Goal: Task Accomplishment & Management: Manage account settings

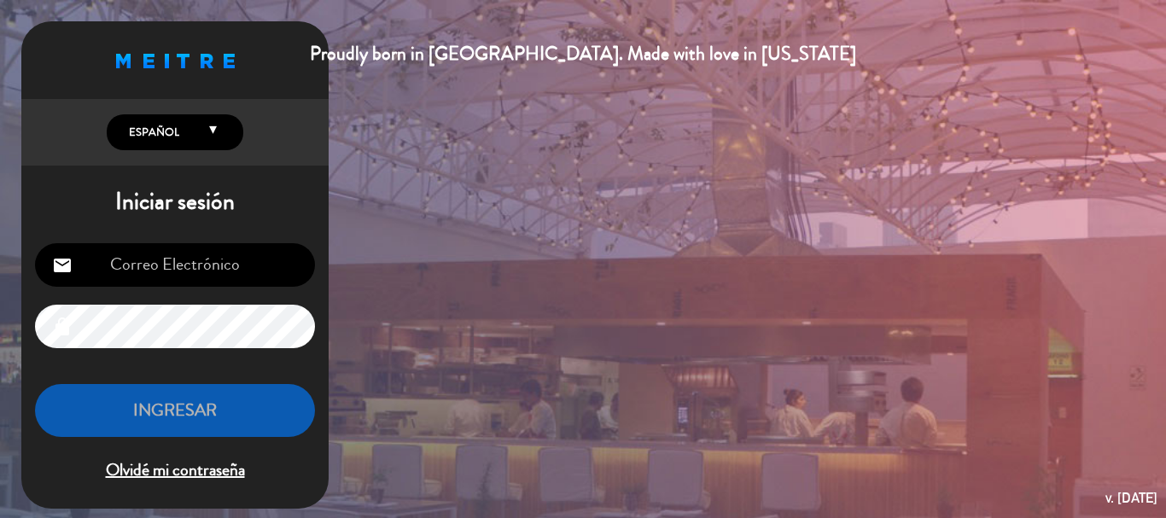
click at [180, 290] on div "email lock INGRESAR Olvidé mi contraseña" at bounding box center [174, 364] width 307 height 269
click at [181, 271] on input "email" at bounding box center [175, 265] width 280 height 44
type input "[EMAIL_ADDRESS][DOMAIN_NAME]"
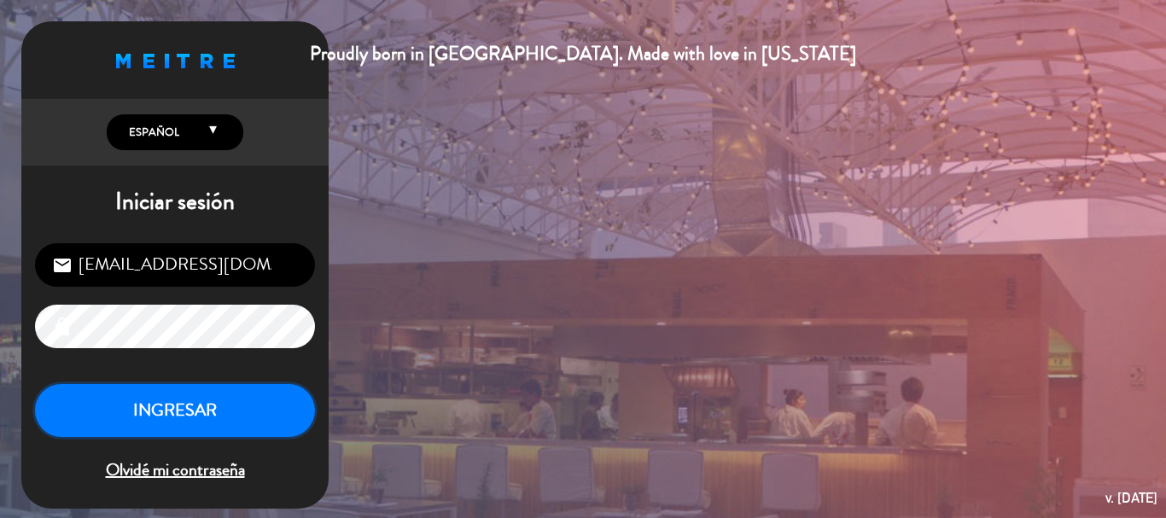
click at [187, 407] on button "INGRESAR" at bounding box center [175, 411] width 280 height 54
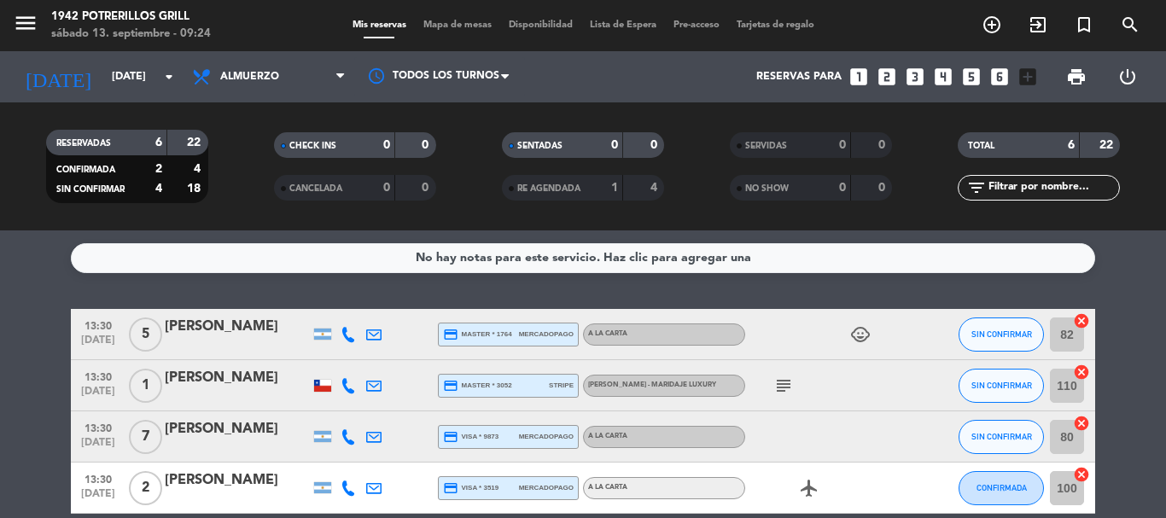
scroll to position [231, 0]
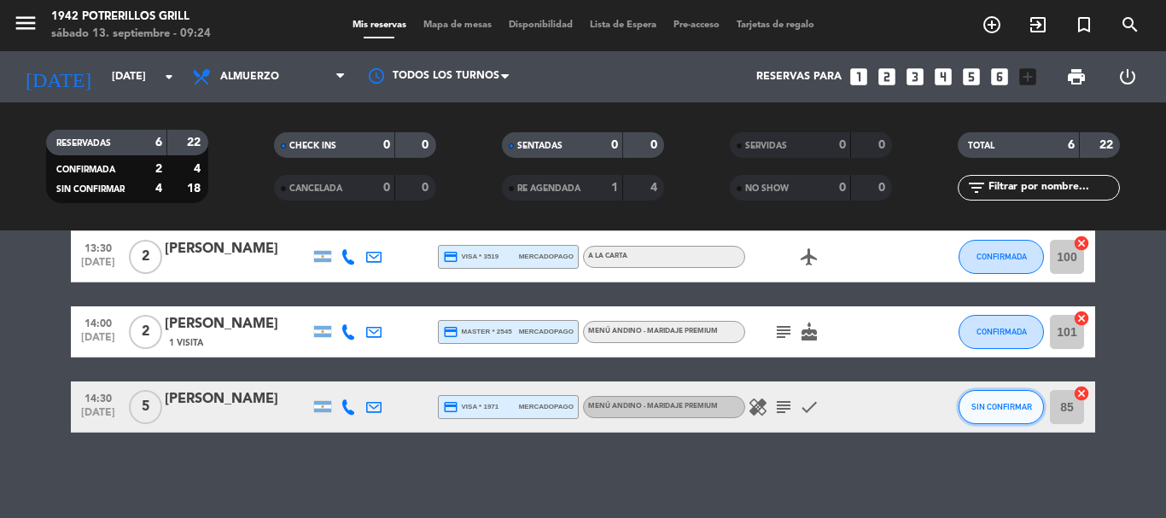
click at [1000, 400] on button "SIN CONFIRMAR" at bounding box center [1001, 407] width 85 height 34
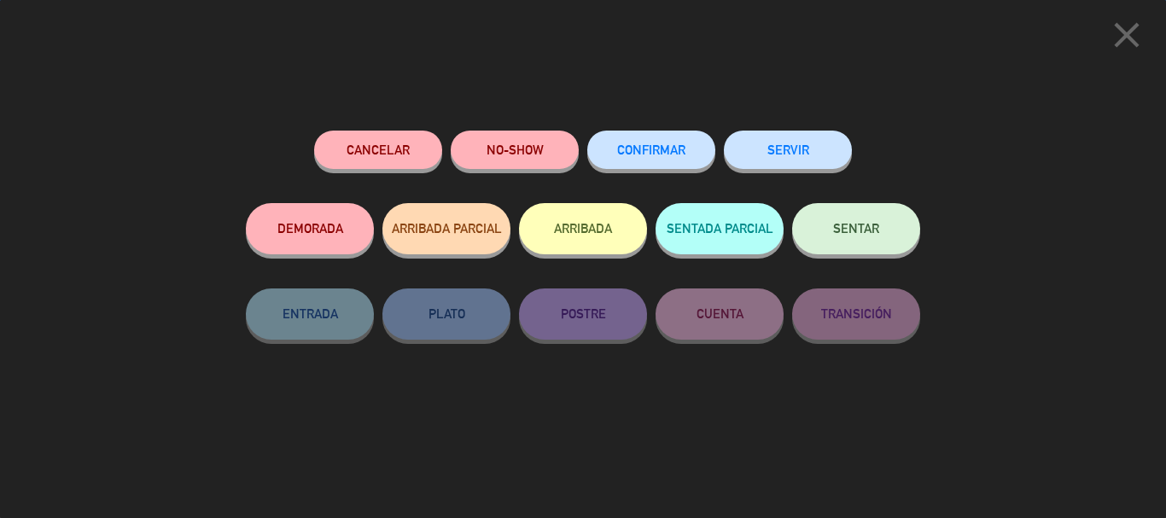
click at [676, 155] on span "CONFIRMAR" at bounding box center [651, 150] width 68 height 15
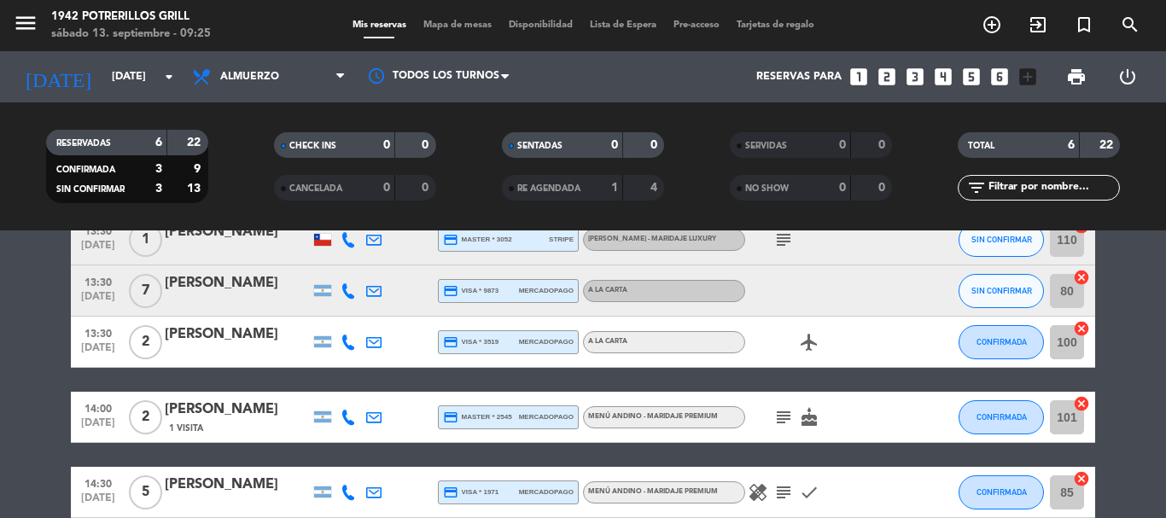
scroll to position [61, 0]
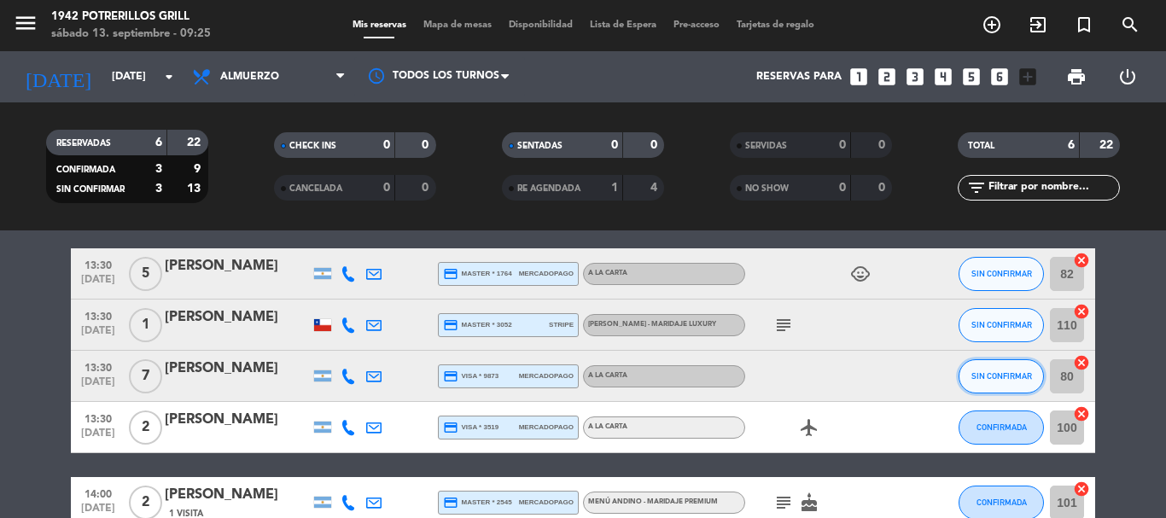
click at [995, 376] on span "SIN CONFIRMAR" at bounding box center [1001, 375] width 61 height 9
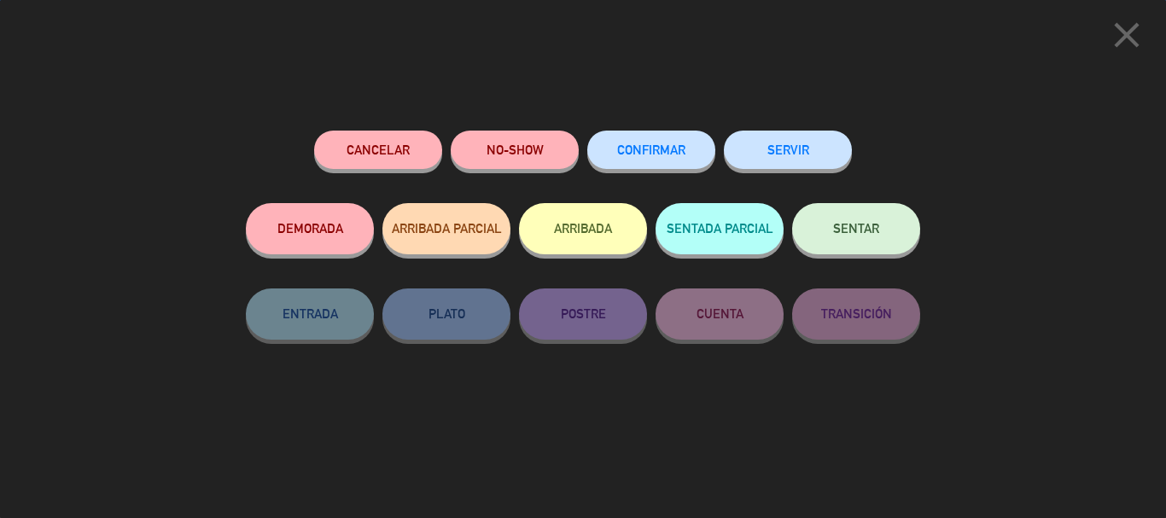
click at [634, 144] on button "CONFIRMAR" at bounding box center [651, 150] width 128 height 38
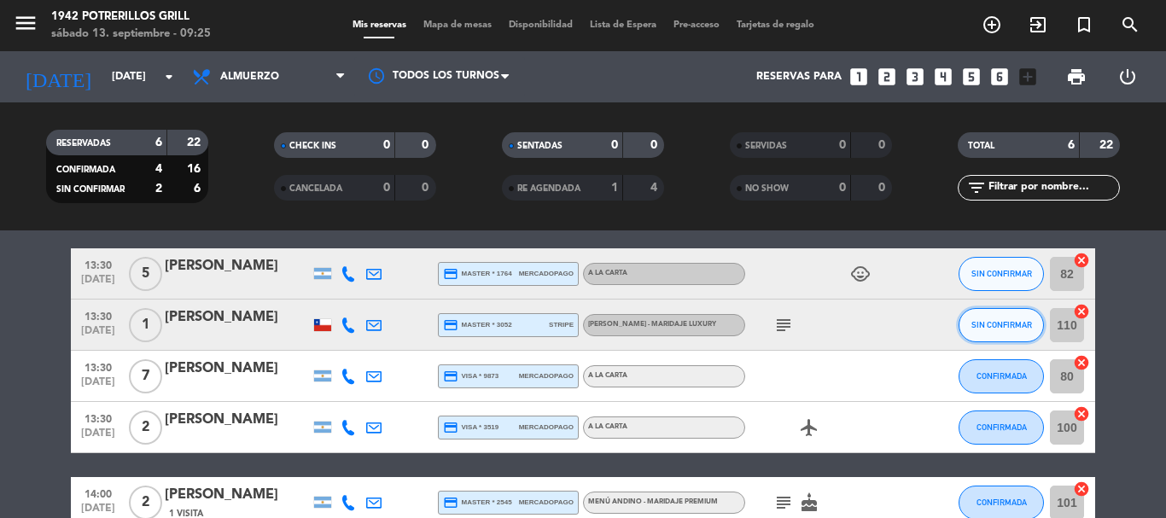
click at [988, 325] on span "SIN CONFIRMAR" at bounding box center [1001, 324] width 61 height 9
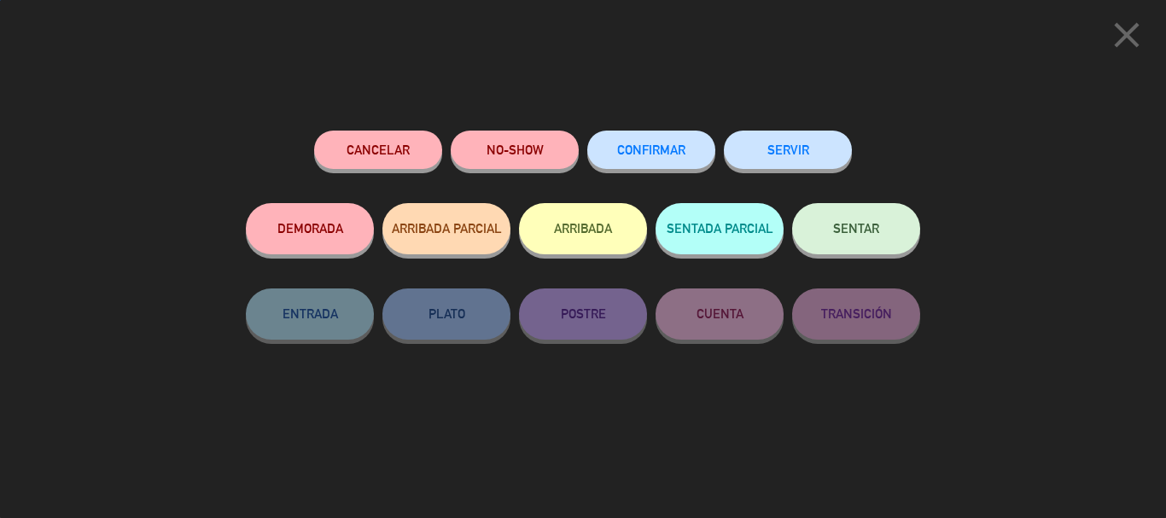
click at [639, 140] on button "CONFIRMAR" at bounding box center [651, 150] width 128 height 38
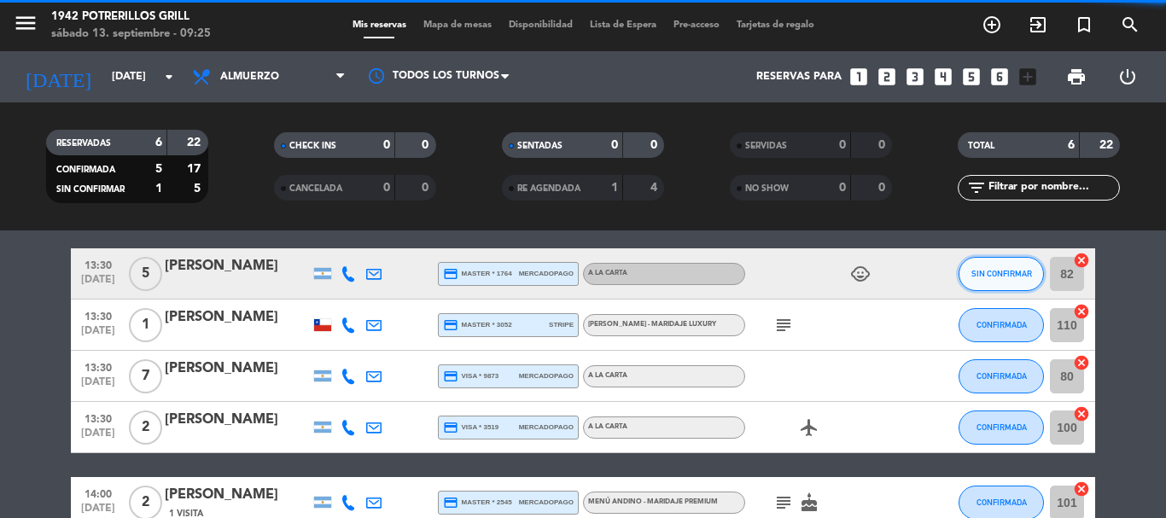
click at [1006, 272] on span "SIN CONFIRMAR" at bounding box center [1001, 273] width 61 height 9
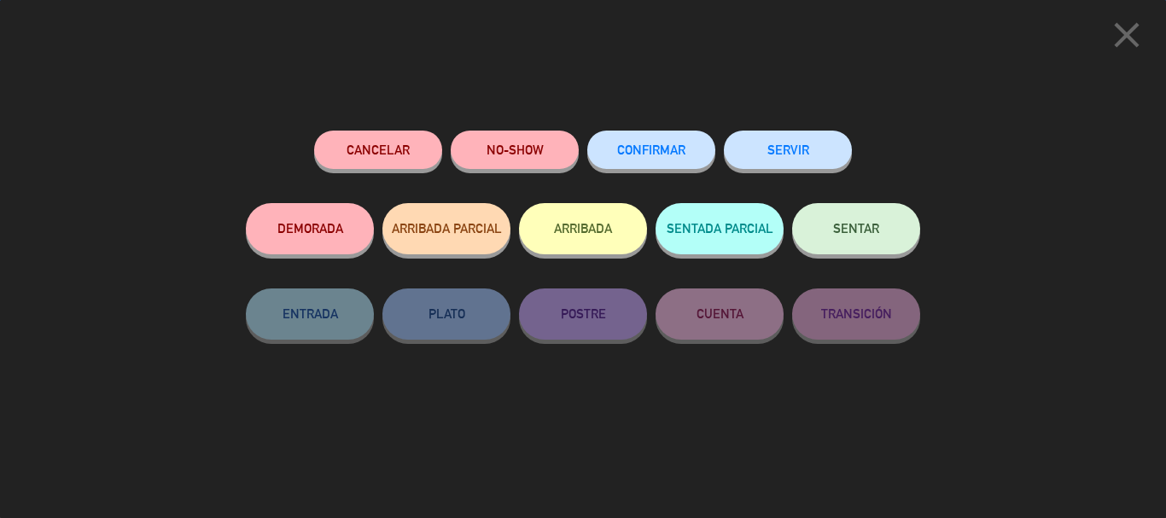
click at [669, 151] on span "CONFIRMAR" at bounding box center [651, 150] width 68 height 15
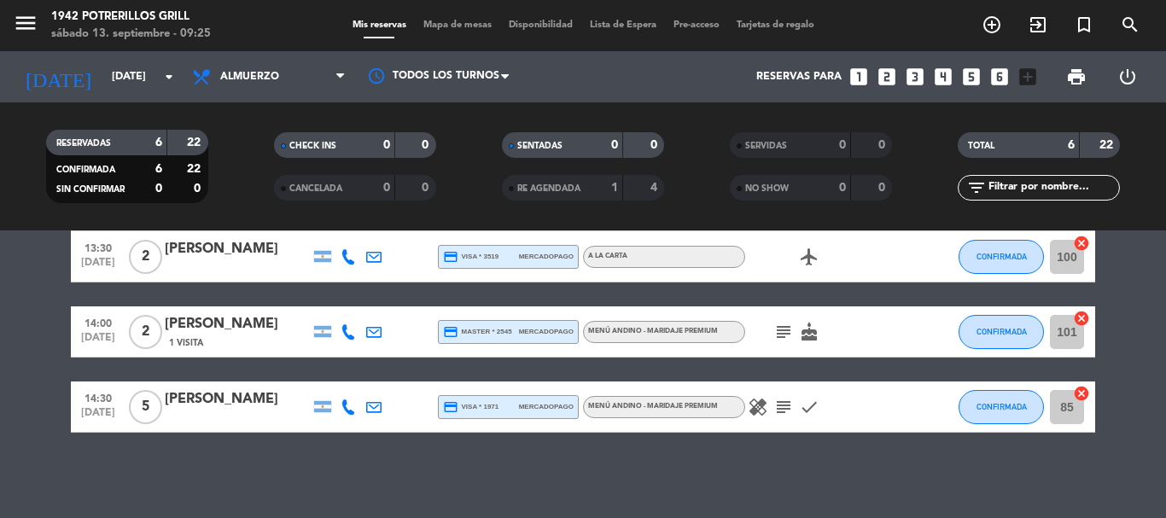
scroll to position [0, 0]
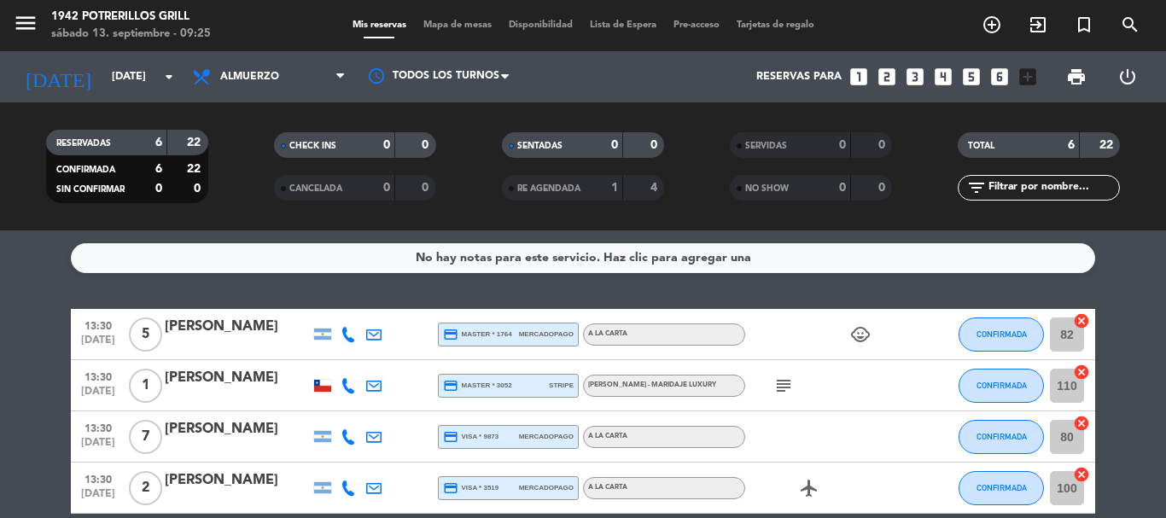
click at [9, 25] on div "menu 1942 Potrerillos Grill [DATE] 13. septiembre - 09:25" at bounding box center [146, 26] width 292 height 40
click at [34, 29] on icon "menu" at bounding box center [26, 23] width 26 height 26
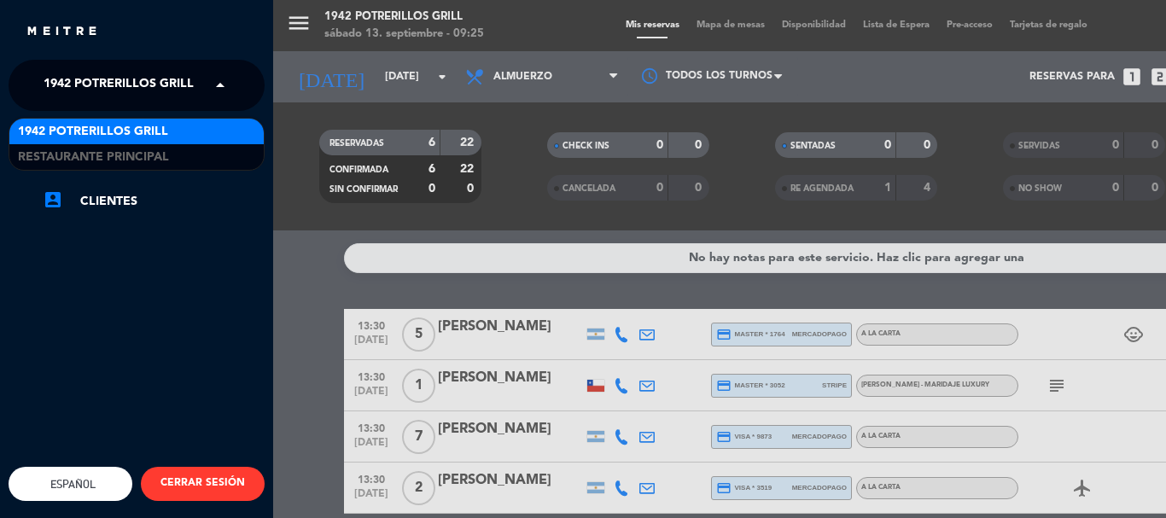
click at [139, 83] on span "1942 Potrerillos Grill" at bounding box center [119, 85] width 150 height 36
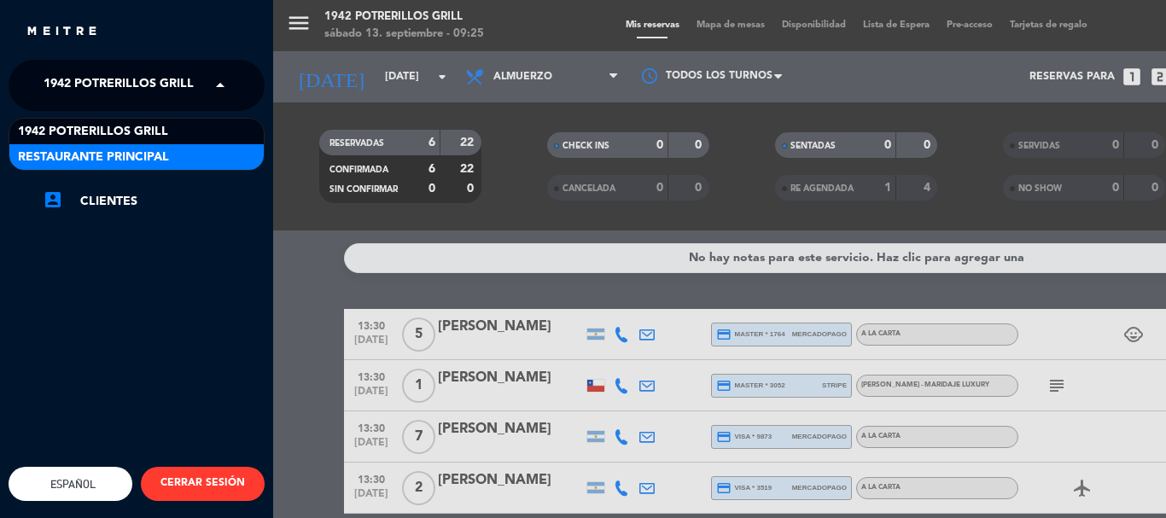
click at [145, 159] on span "Restaurante Principal" at bounding box center [93, 158] width 151 height 20
